Goal: Book appointment/travel/reservation

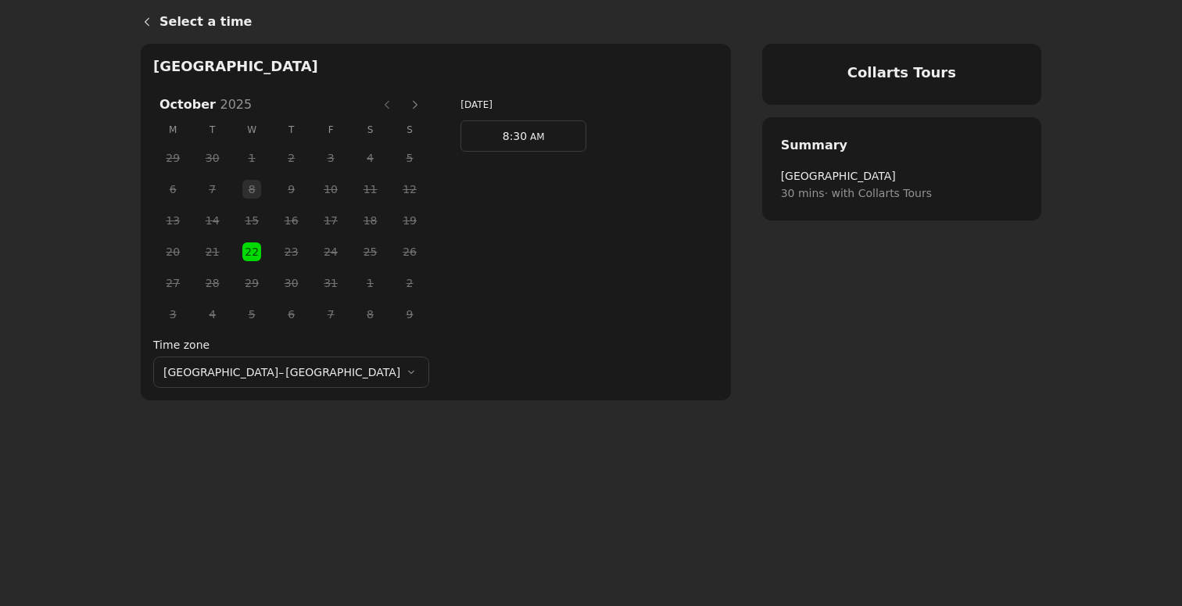
click at [403, 105] on button "Next month" at bounding box center [415, 104] width 25 height 25
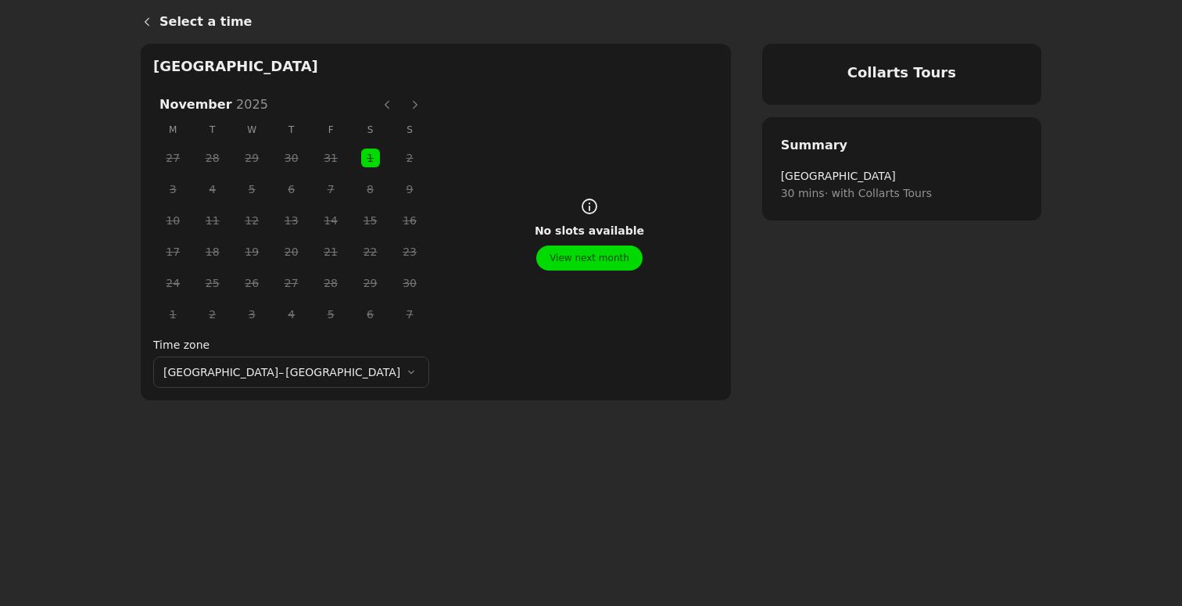
click at [547, 258] on button "View next month" at bounding box center [589, 258] width 106 height 25
click at [375, 106] on button "Previous month" at bounding box center [387, 104] width 25 height 25
click at [375, 105] on button "Previous month" at bounding box center [387, 104] width 25 height 25
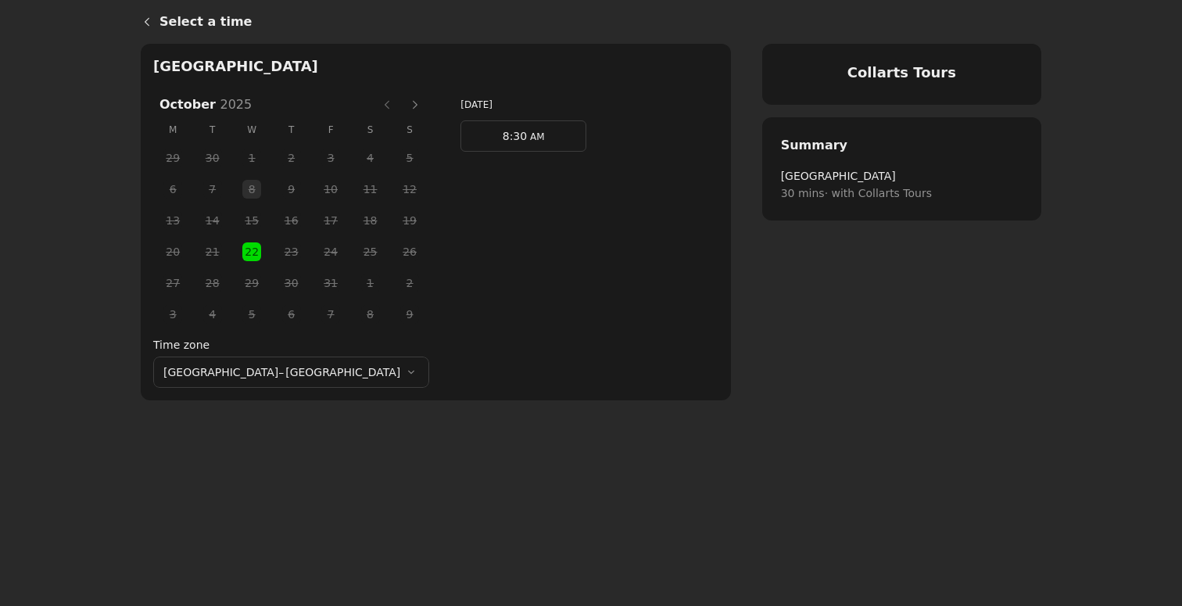
click at [403, 105] on button "Next month" at bounding box center [415, 104] width 25 height 25
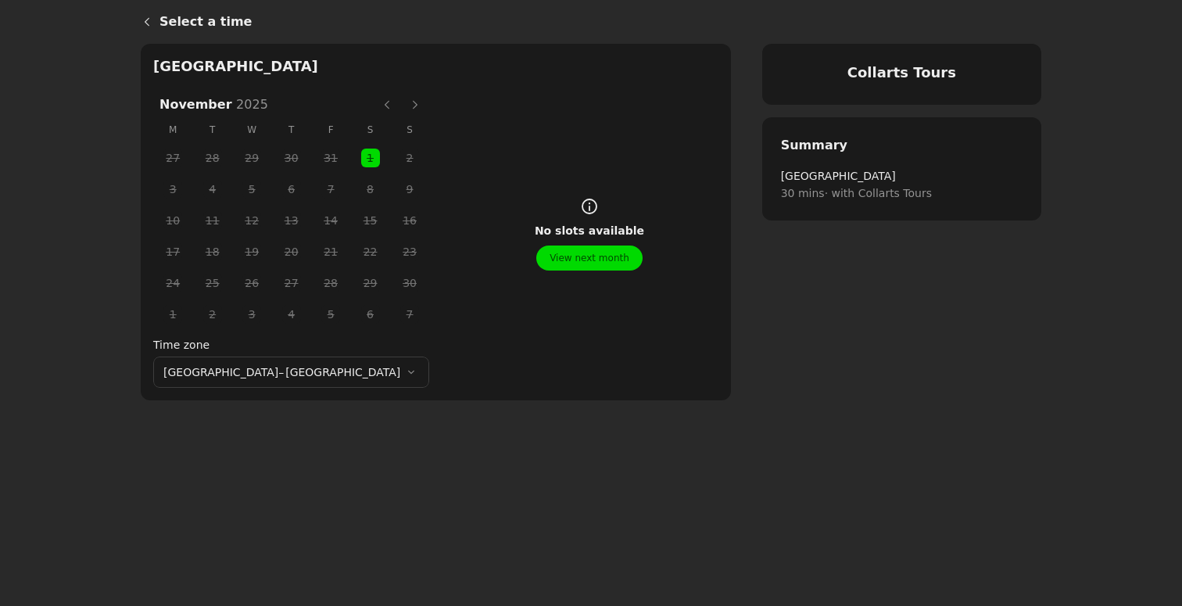
click at [403, 100] on button "Next month" at bounding box center [415, 104] width 25 height 25
click at [375, 106] on button "Previous month" at bounding box center [387, 104] width 25 height 25
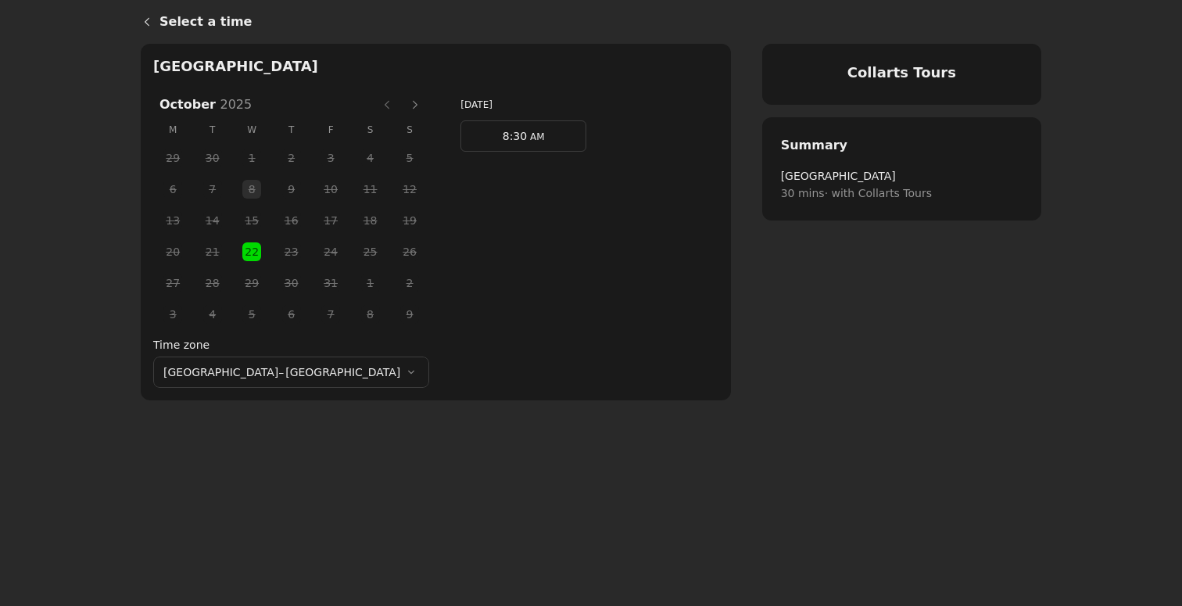
click at [403, 99] on button "Next month" at bounding box center [415, 104] width 25 height 25
